Goal: Task Accomplishment & Management: Manage account settings

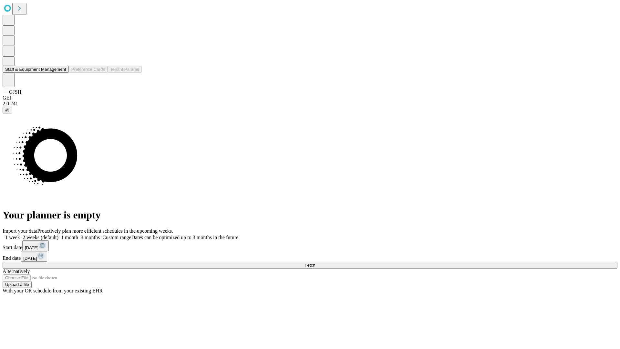
click at [62, 73] on button "Staff & Equipment Management" at bounding box center [36, 69] width 66 height 7
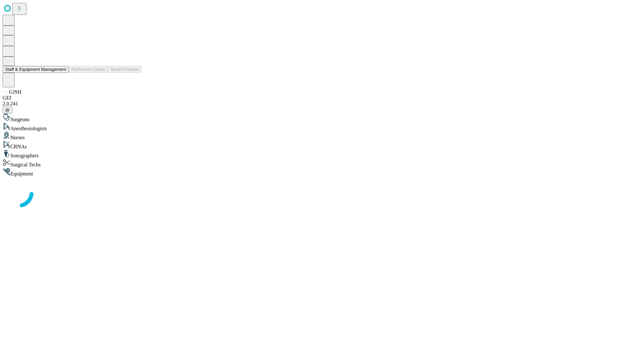
click at [62, 73] on button "Staff & Equipment Management" at bounding box center [36, 69] width 66 height 7
